Goal: Information Seeking & Learning: Learn about a topic

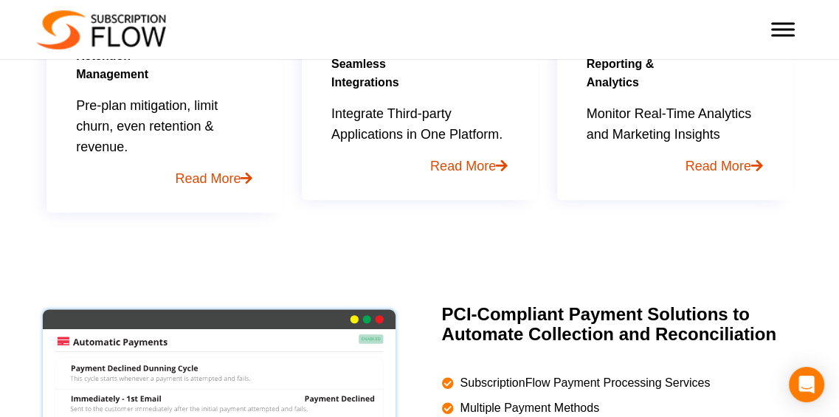
scroll to position [1253, 0]
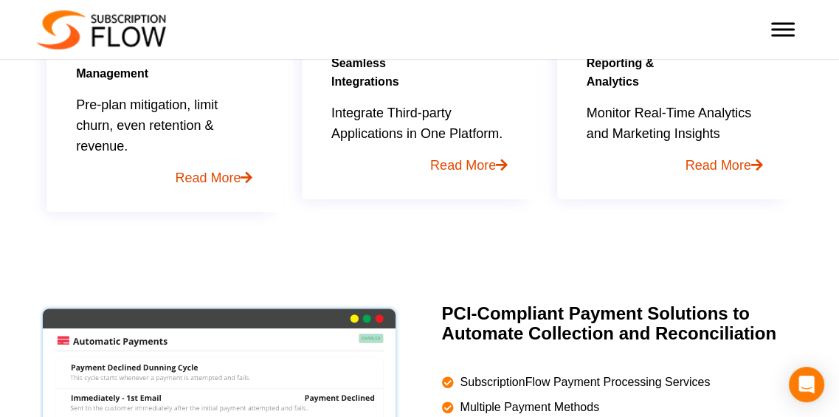
click at [463, 164] on link "Read More" at bounding box center [419, 160] width 176 height 32
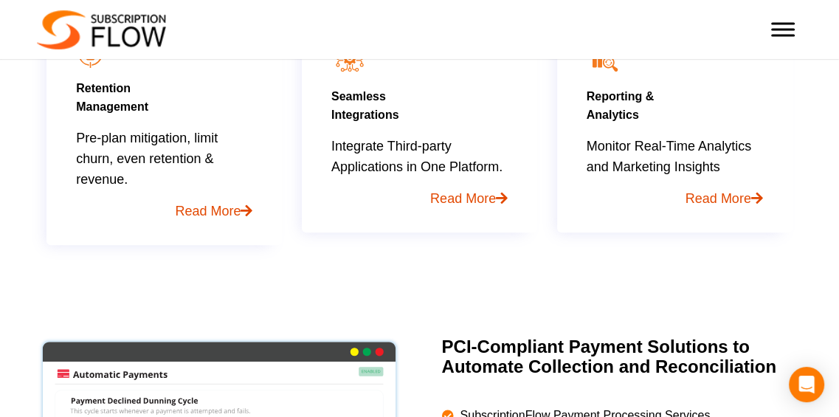
scroll to position [1227, 0]
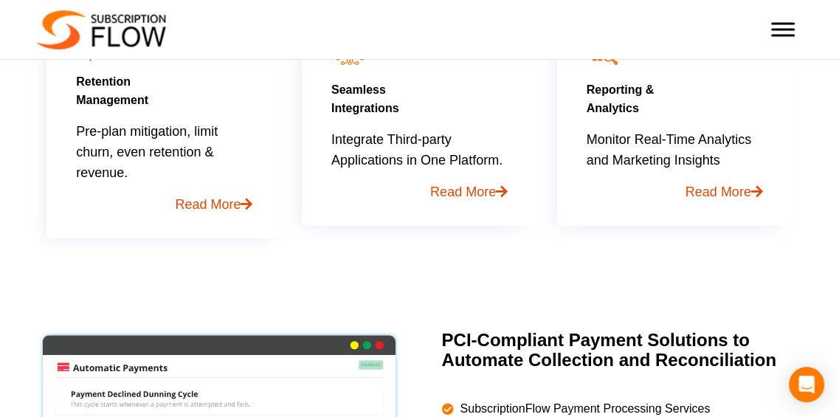
click at [450, 179] on link "Read More" at bounding box center [419, 186] width 176 height 32
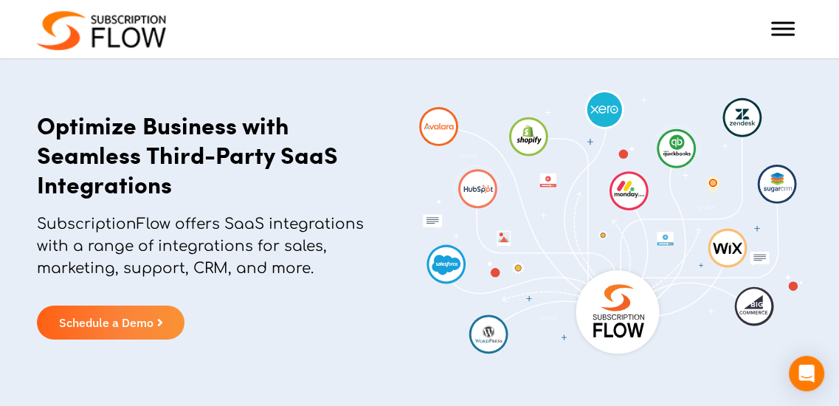
scroll to position [57, 0]
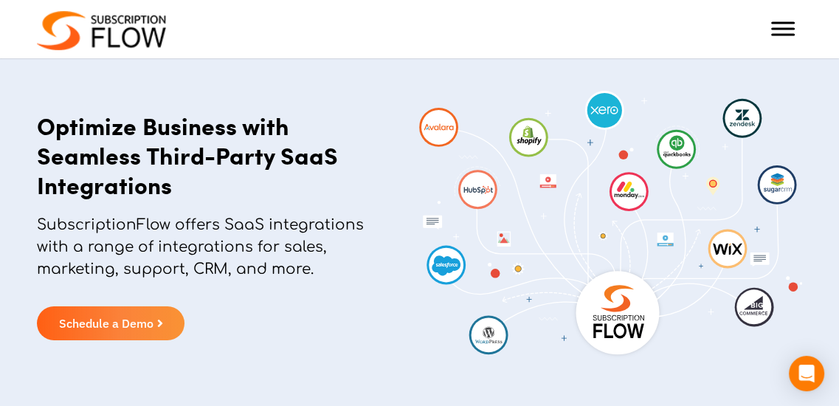
click at [778, 27] on span "Toggle Menu" at bounding box center [783, 29] width 24 height 14
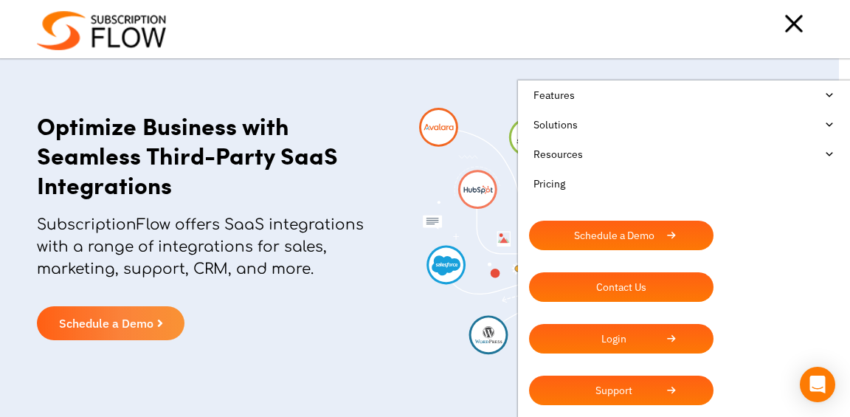
click at [407, 38] on div at bounding box center [489, 24] width 647 height 30
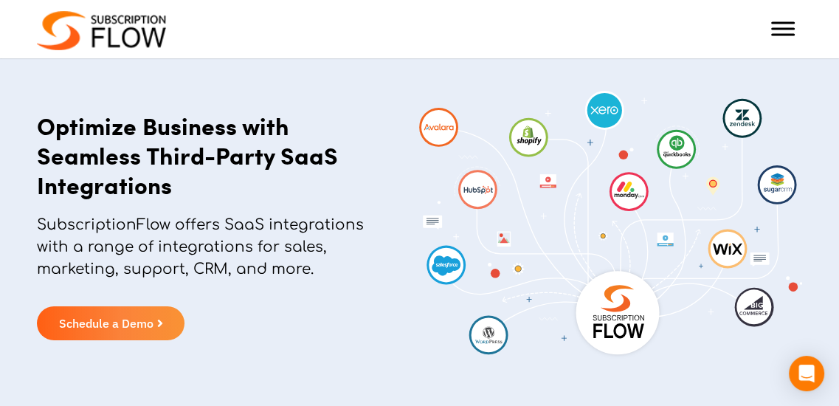
scroll to position [0, 0]
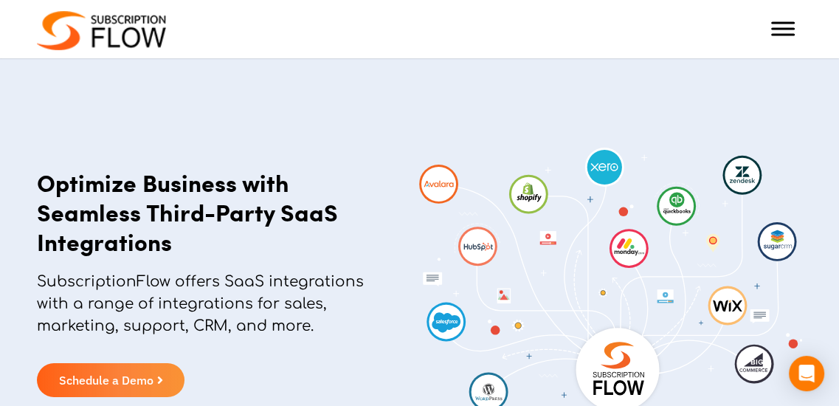
click at [108, 32] on img at bounding box center [101, 30] width 129 height 39
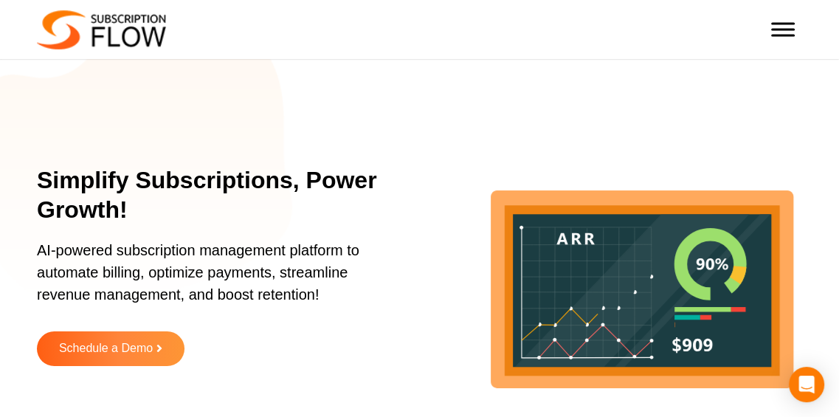
click at [784, 24] on span "Toggle Menu" at bounding box center [783, 23] width 24 height 2
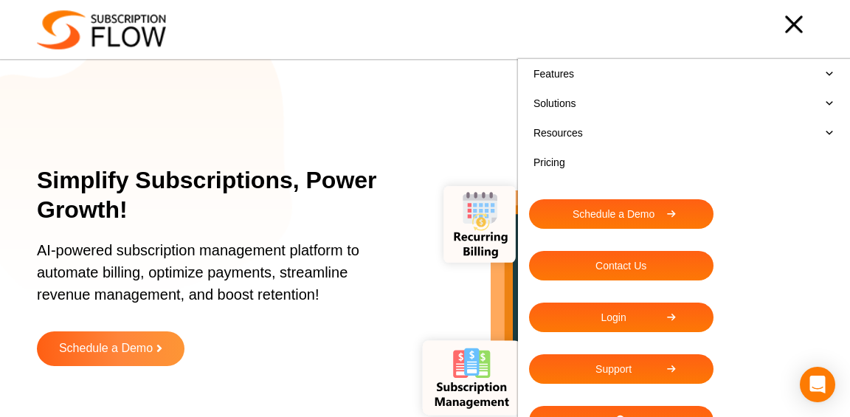
click at [585, 103] on link "Solutions" at bounding box center [684, 104] width 310 height 30
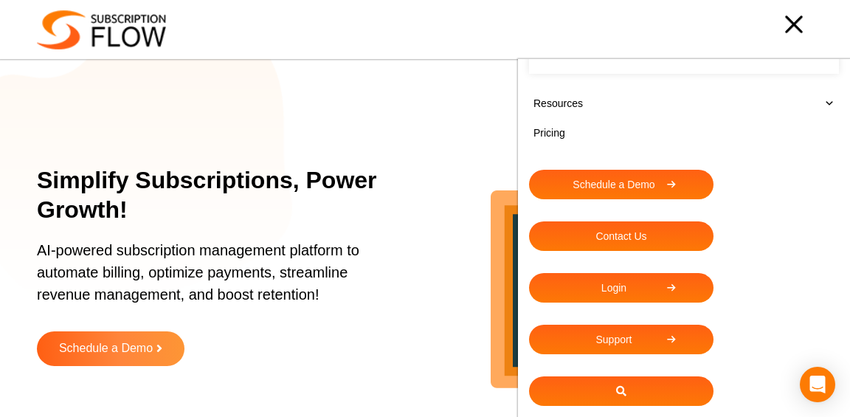
scroll to position [805, 0]
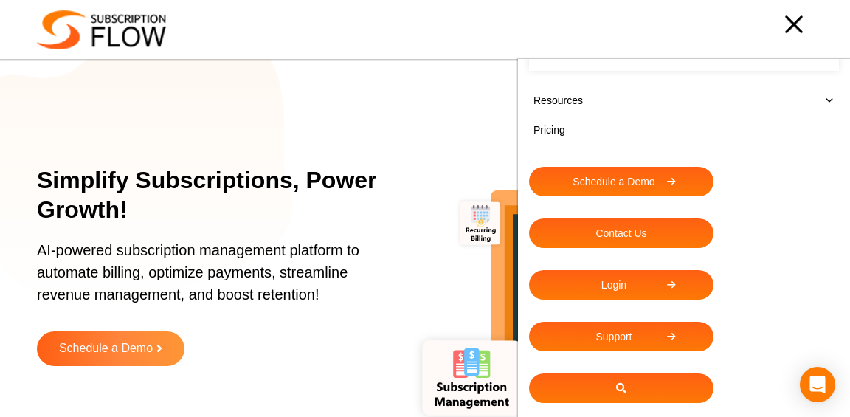
click at [322, 39] on div at bounding box center [489, 25] width 647 height 30
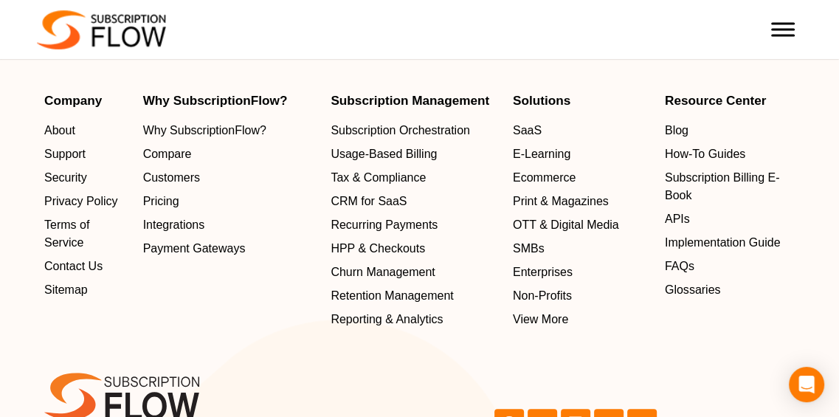
scroll to position [4719, 0]
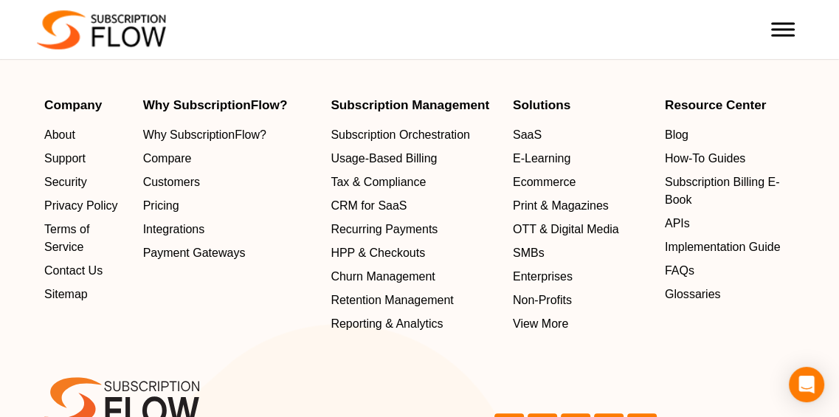
click at [172, 204] on span "Pricing" at bounding box center [161, 206] width 36 height 18
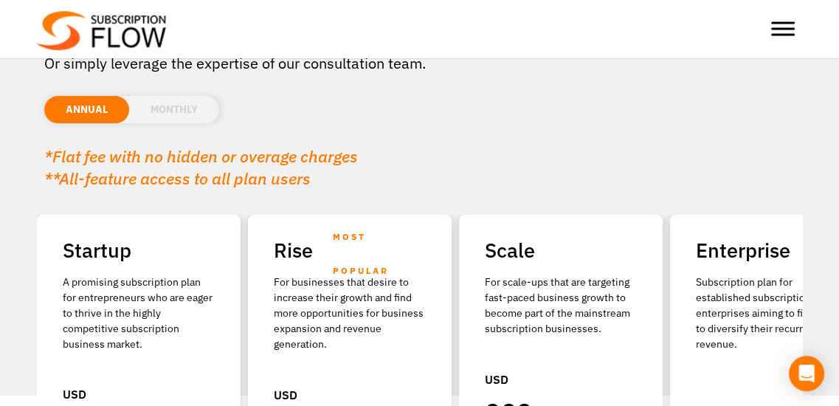
scroll to position [121, 0]
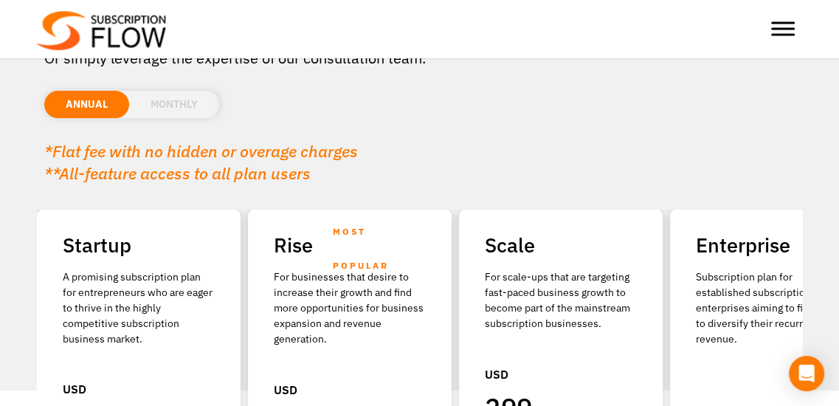
click at [186, 98] on li "MONTHLY" at bounding box center [174, 104] width 90 height 27
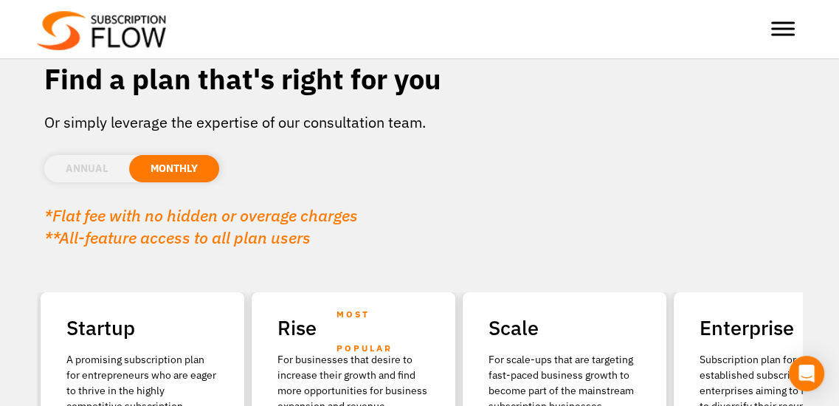
scroll to position [0, 0]
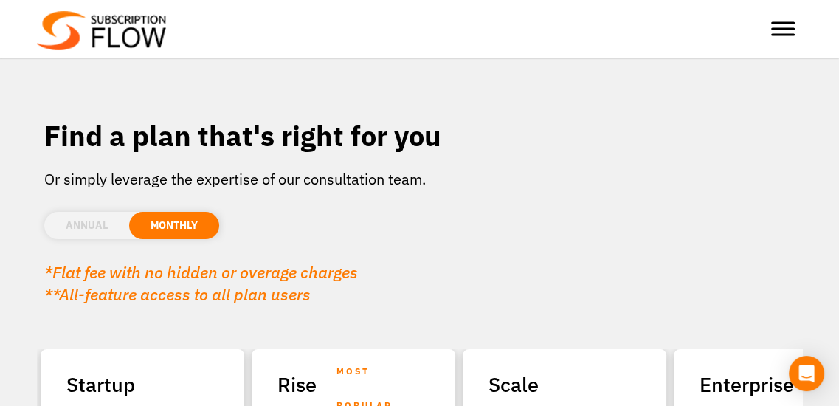
click at [775, 37] on div at bounding box center [783, 29] width 30 height 30
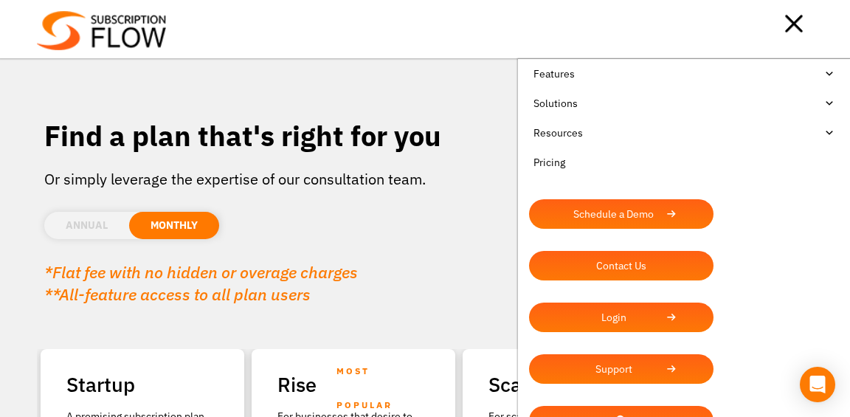
click at [566, 103] on link "Solutions" at bounding box center [684, 104] width 310 height 30
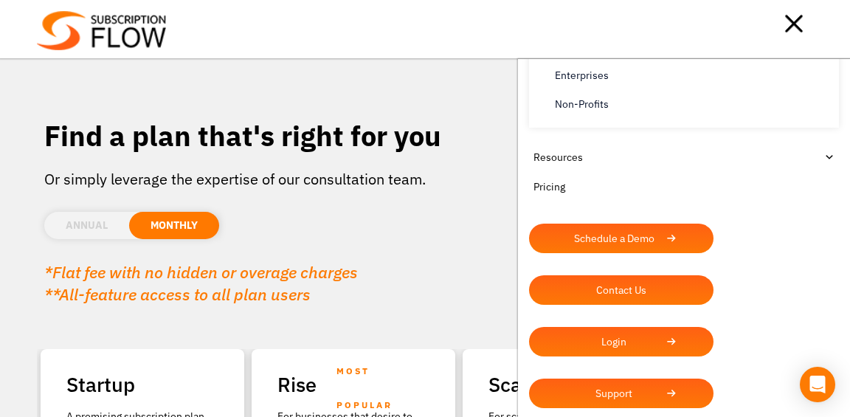
scroll to position [805, 0]
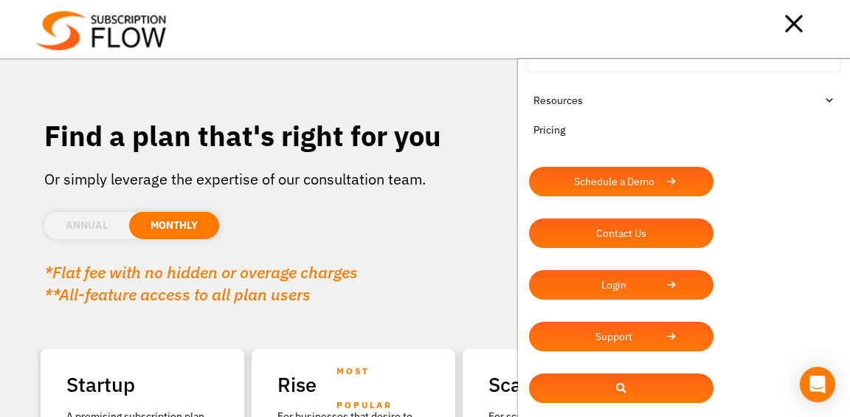
click at [446, 38] on div at bounding box center [489, 24] width 647 height 30
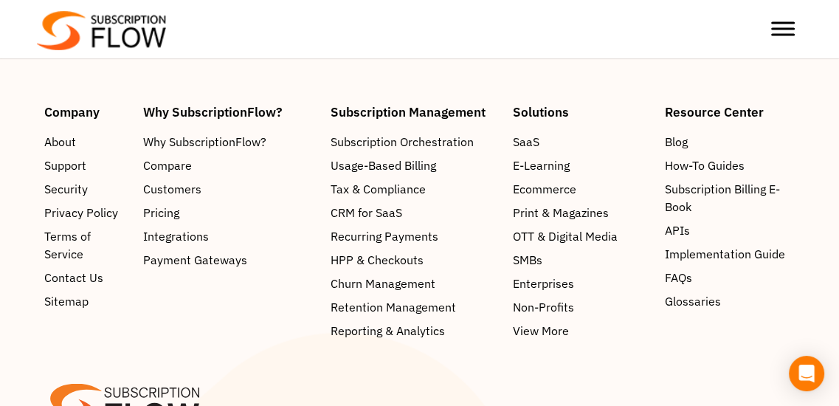
scroll to position [2415, 0]
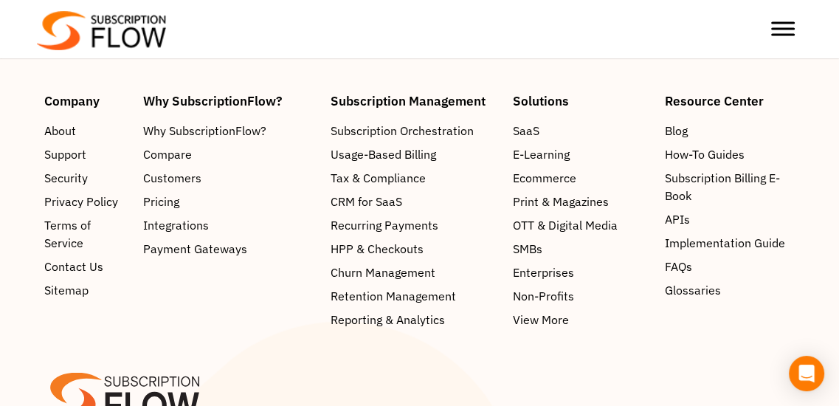
click at [398, 193] on span "CRM for SaaS" at bounding box center [367, 202] width 72 height 18
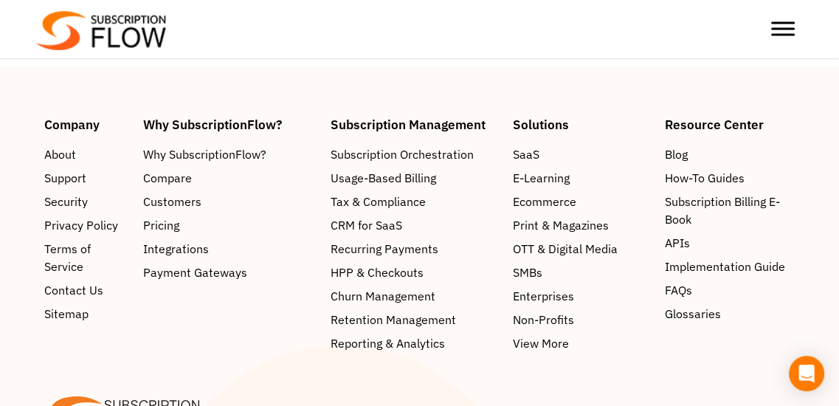
scroll to position [3396, 0]
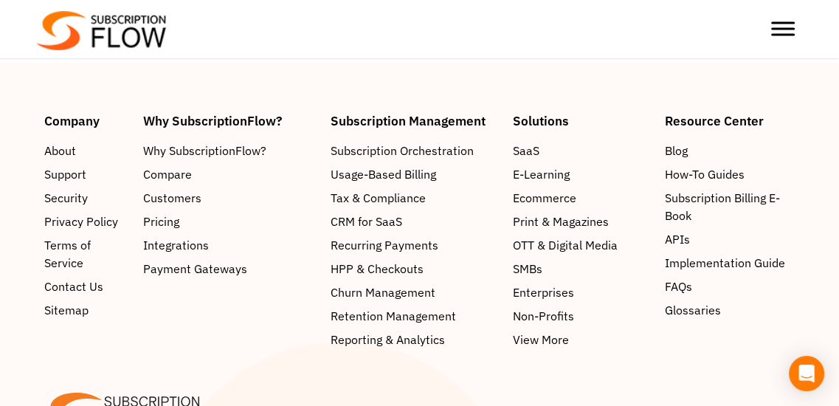
click at [186, 267] on span "Payment Gateways" at bounding box center [195, 269] width 104 height 18
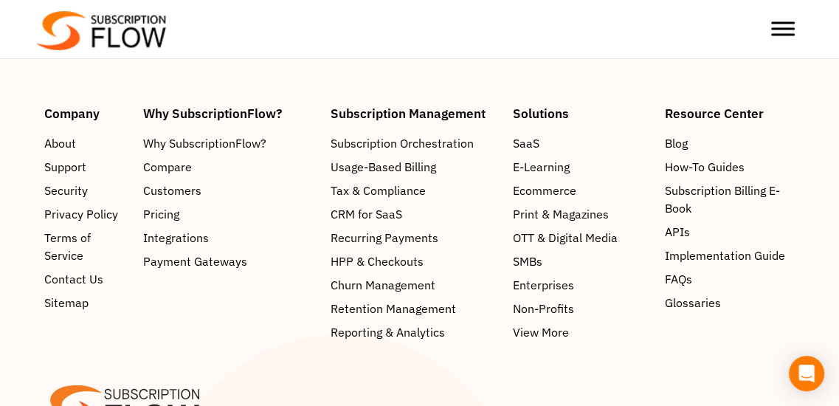
scroll to position [3099, 0]
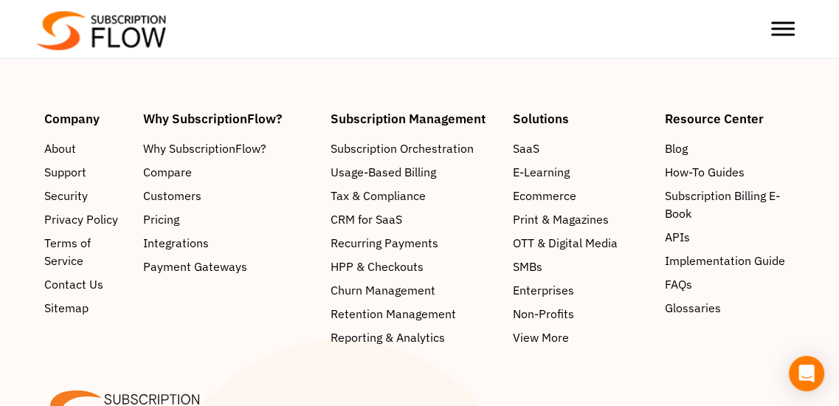
click at [160, 211] on span "Pricing" at bounding box center [161, 220] width 36 height 18
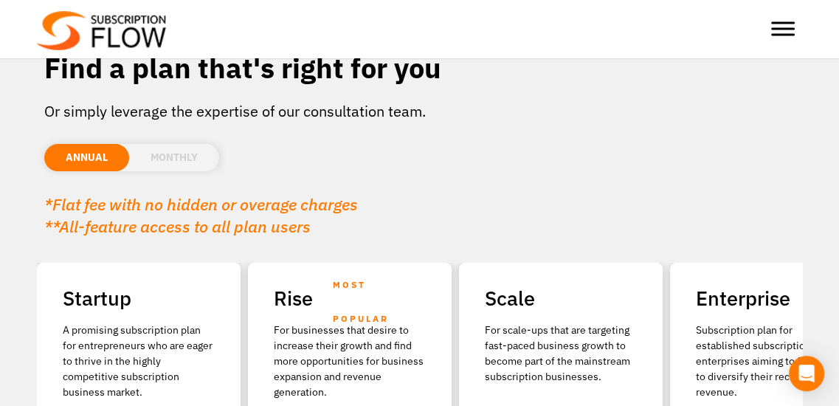
scroll to position [66, 0]
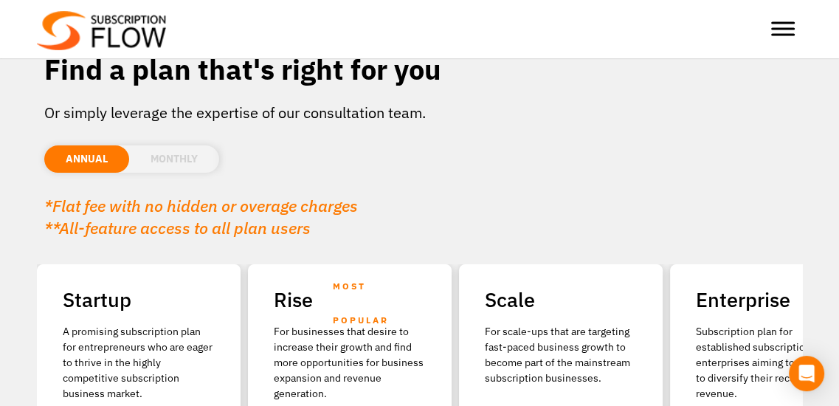
click at [179, 154] on li "MONTHLY" at bounding box center [174, 158] width 90 height 27
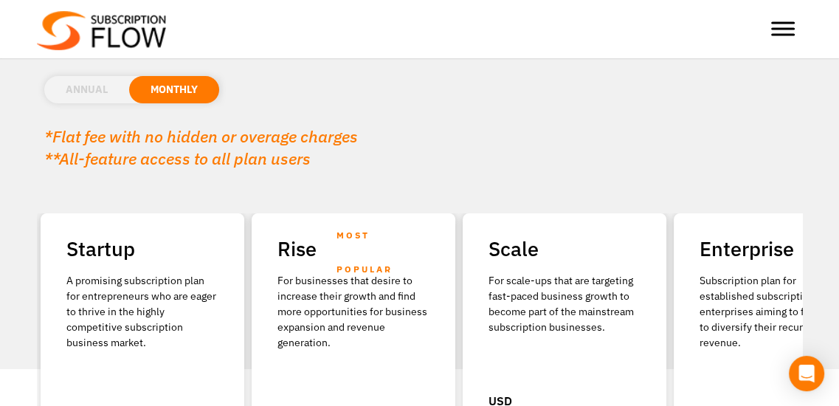
scroll to position [120, 0]
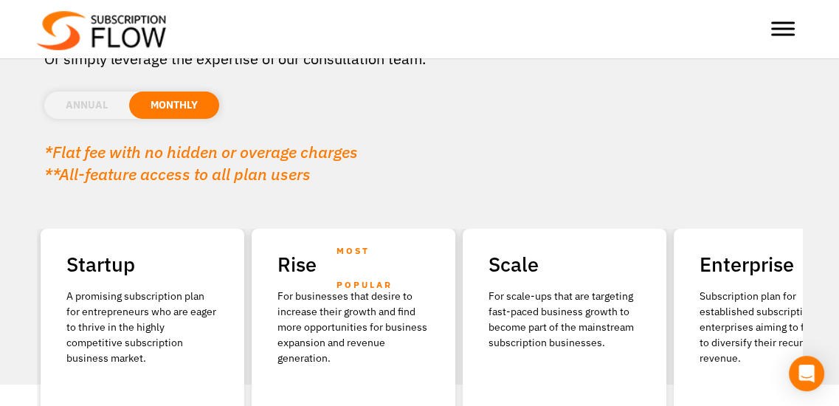
click at [108, 109] on li "ANNUAL" at bounding box center [86, 104] width 85 height 27
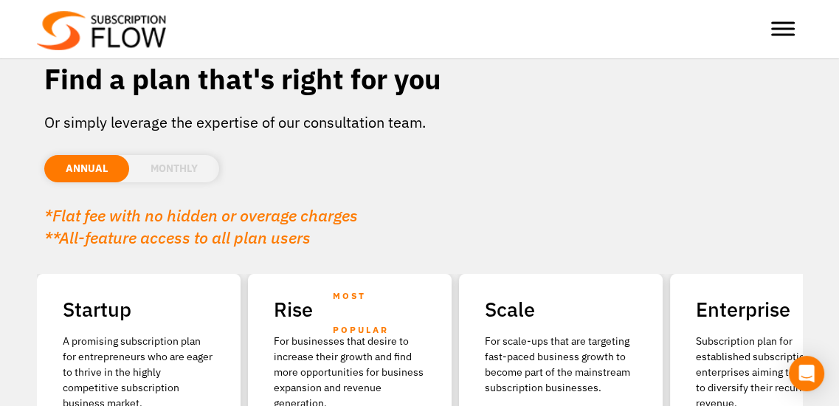
scroll to position [54, 0]
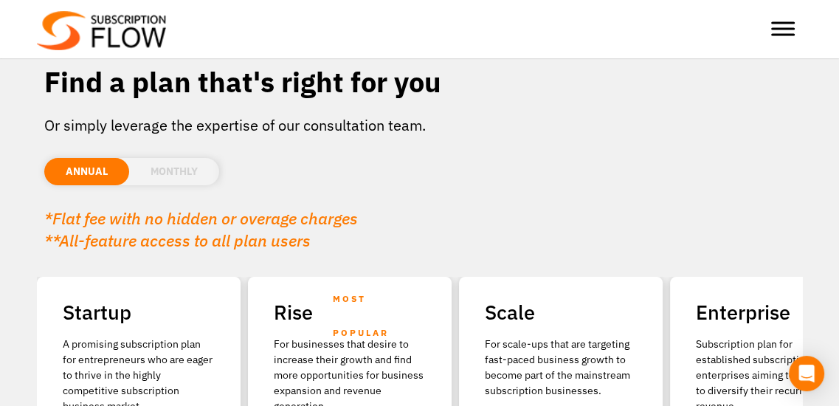
click at [181, 174] on li "MONTHLY" at bounding box center [174, 171] width 90 height 27
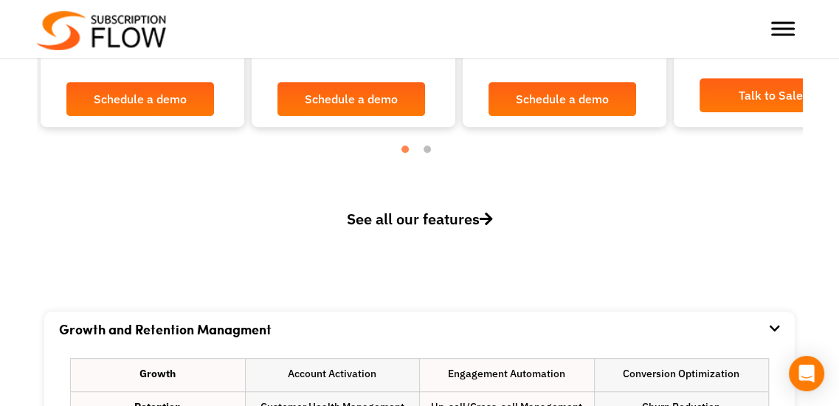
scroll to position [665, 0]
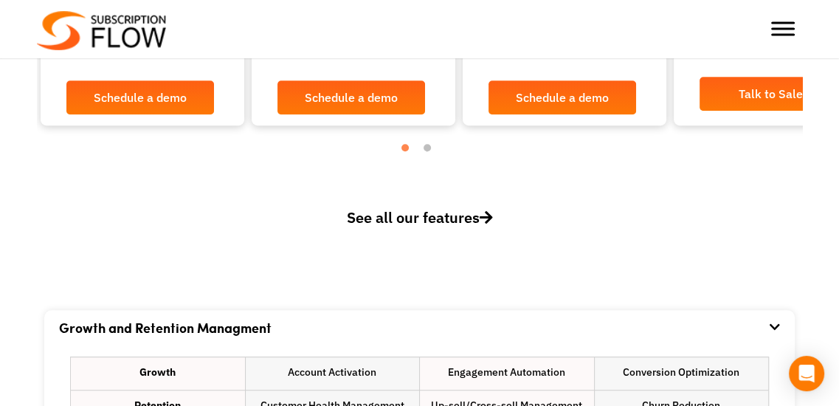
click at [463, 215] on span "See all our features" at bounding box center [420, 217] width 146 height 20
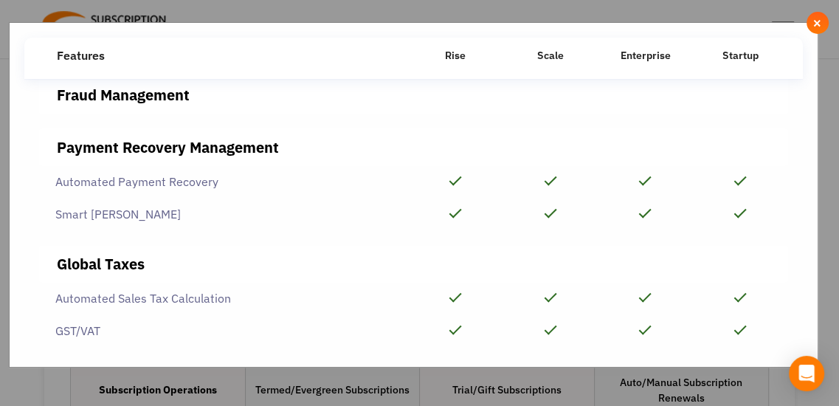
scroll to position [2041, 0]
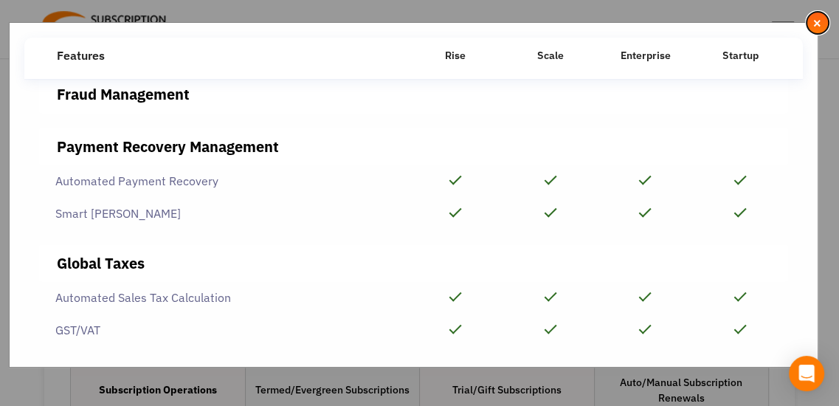
click at [822, 21] on span "×" at bounding box center [817, 23] width 10 height 16
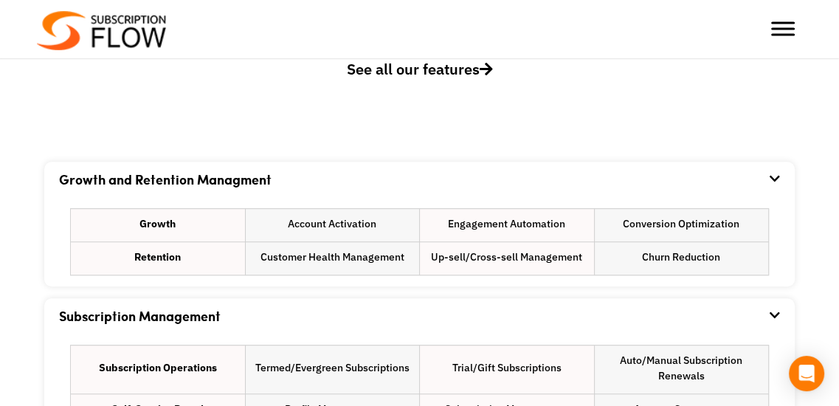
scroll to position [807, 0]
